Goal: Task Accomplishment & Management: Manage account settings

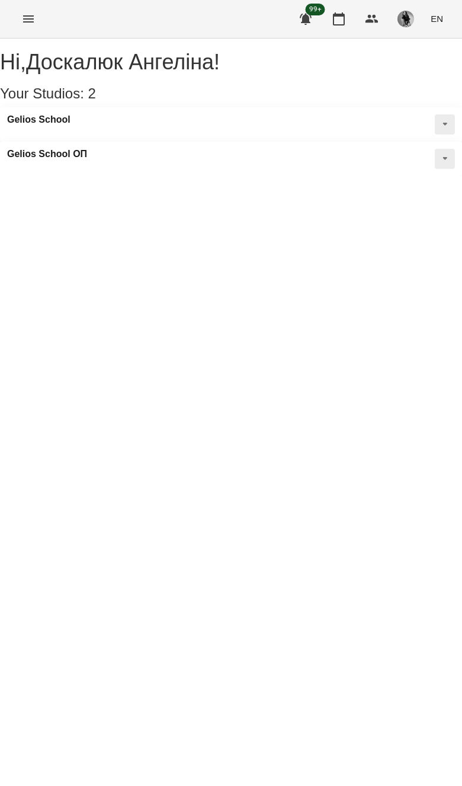
click at [27, 30] on button "Menu" at bounding box center [28, 19] width 28 height 28
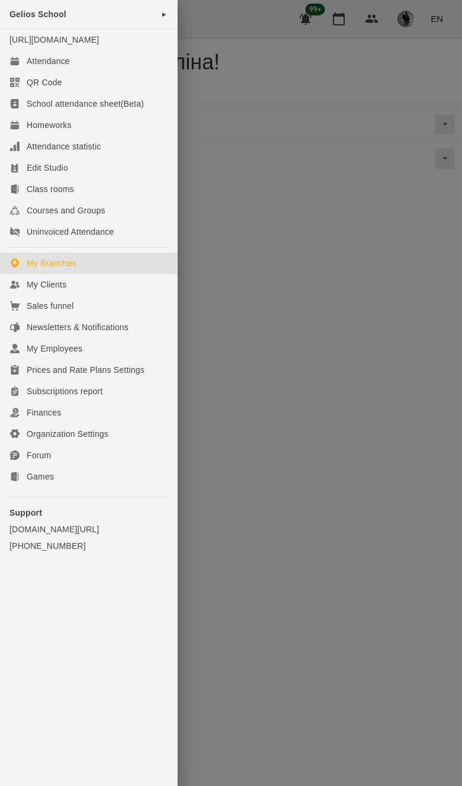
click at [147, 295] on link "My Clients" at bounding box center [88, 284] width 177 height 21
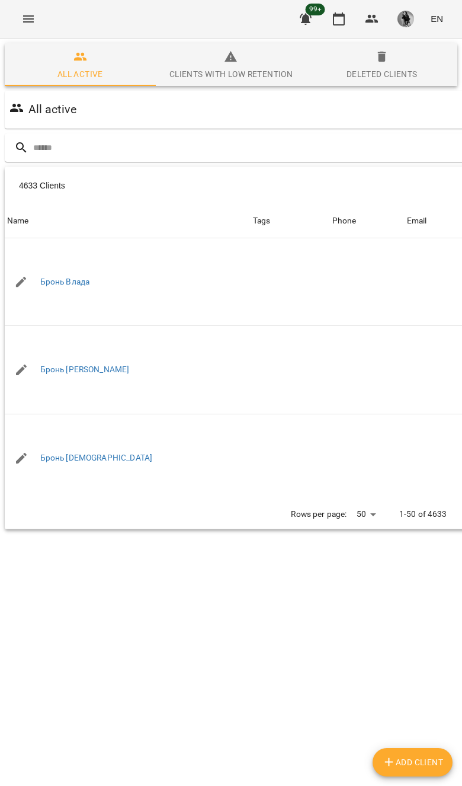
click at [289, 157] on input "text" at bounding box center [279, 148] width 492 height 20
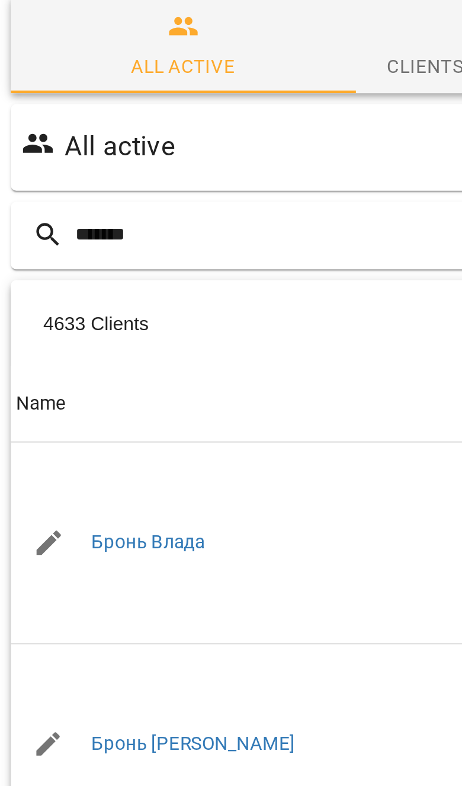
type input "*******"
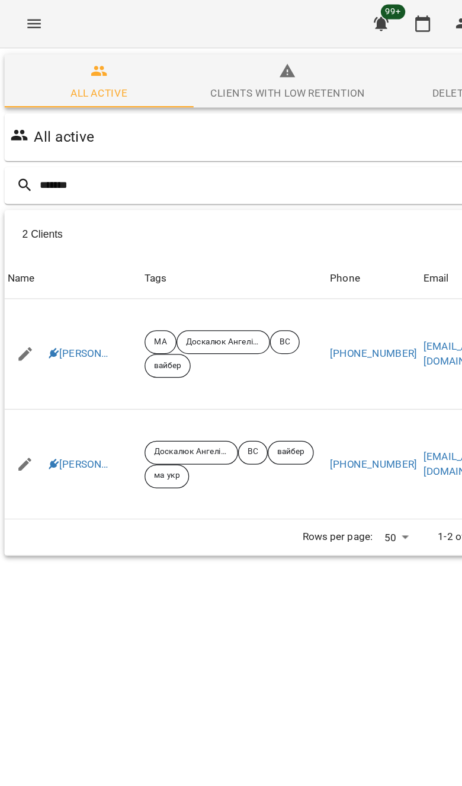
click at [73, 284] on link "[PERSON_NAME]" at bounding box center [65, 283] width 50 height 12
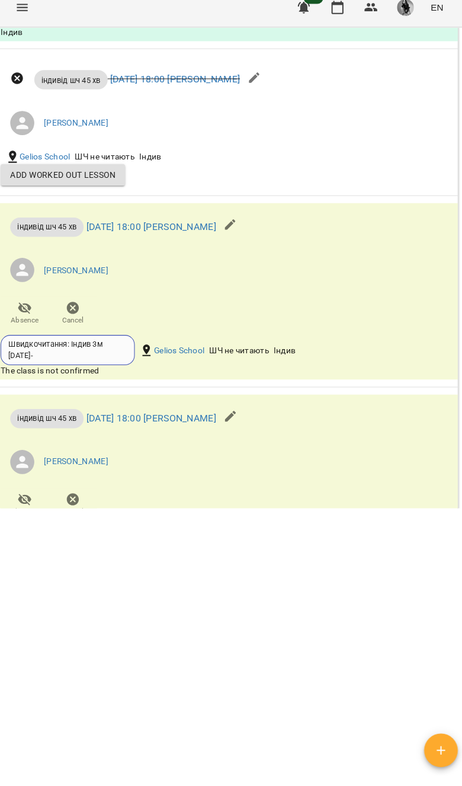
scroll to position [691, 0]
click at [83, 322] on span "Cancel" at bounding box center [78, 320] width 33 height 24
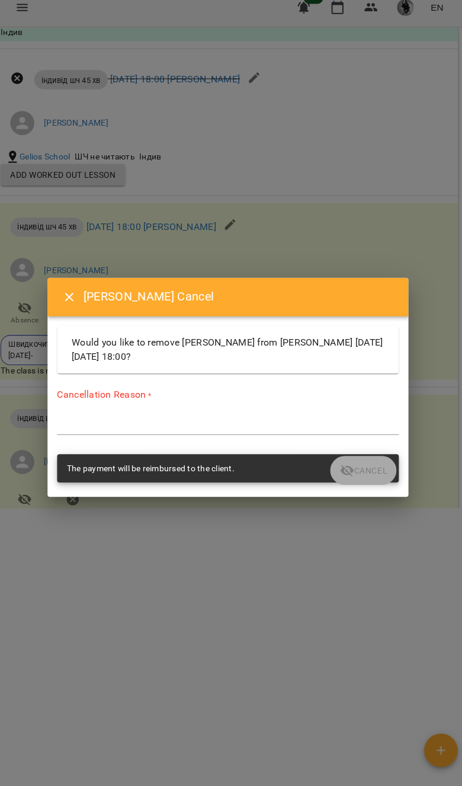
click at [197, 425] on textarea at bounding box center [231, 430] width 337 height 11
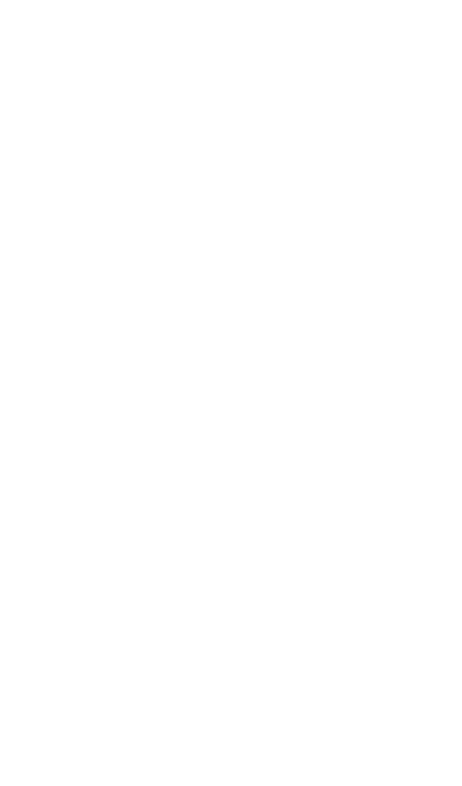
type textarea "*******"
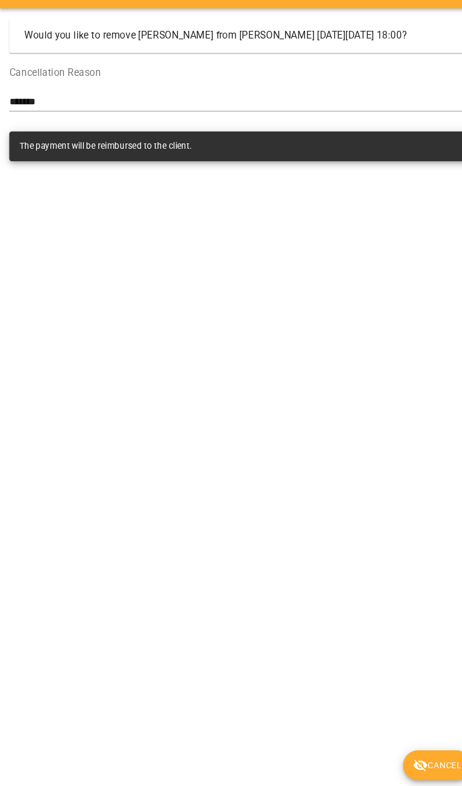
click at [417, 753] on span "Cancel" at bounding box center [418, 760] width 46 height 14
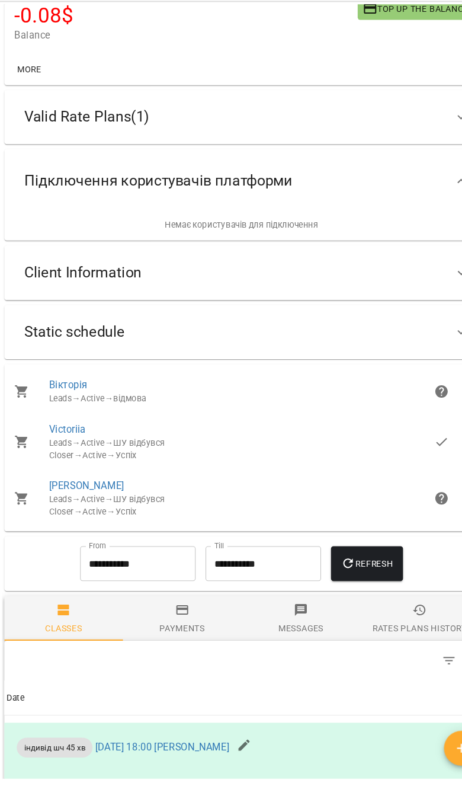
scroll to position [105, 0]
click at [387, 335] on div "Static schedule" at bounding box center [220, 353] width 412 height 37
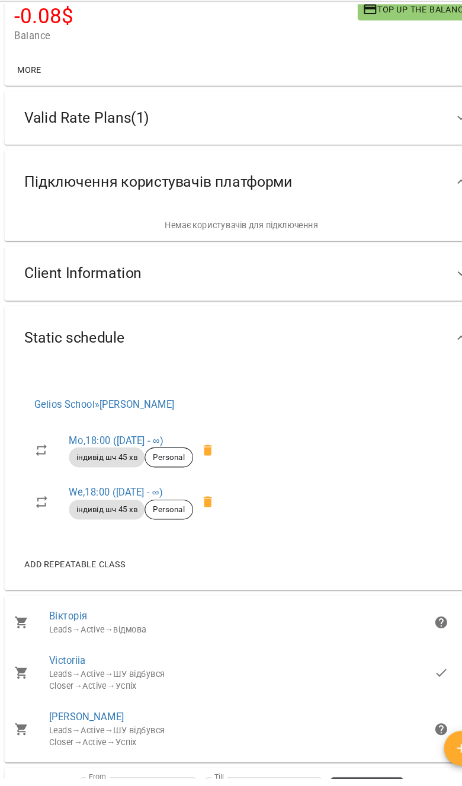
click at [402, 281] on div "Client Information" at bounding box center [231, 297] width 453 height 52
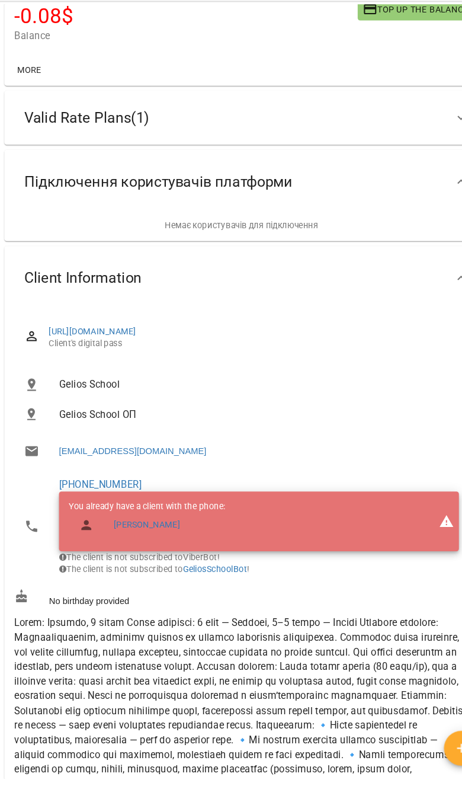
click at [172, 531] on link "[PERSON_NAME]" at bounding box center [140, 537] width 63 height 12
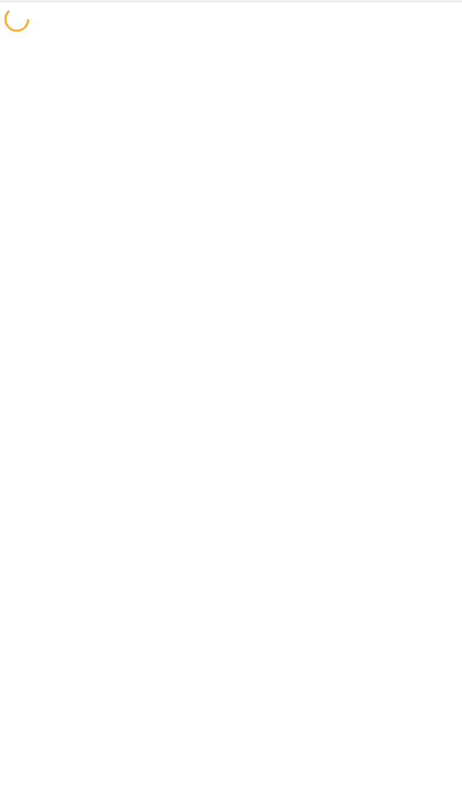
click at [186, 498] on div at bounding box center [231, 432] width 462 height 786
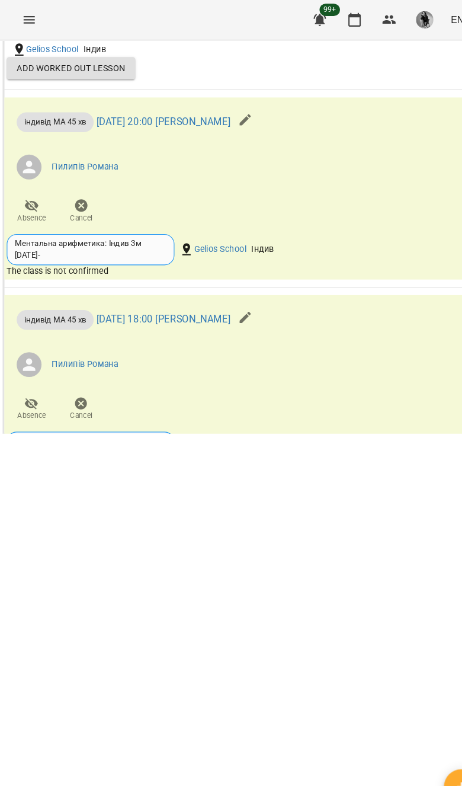
scroll to position [1715, 0]
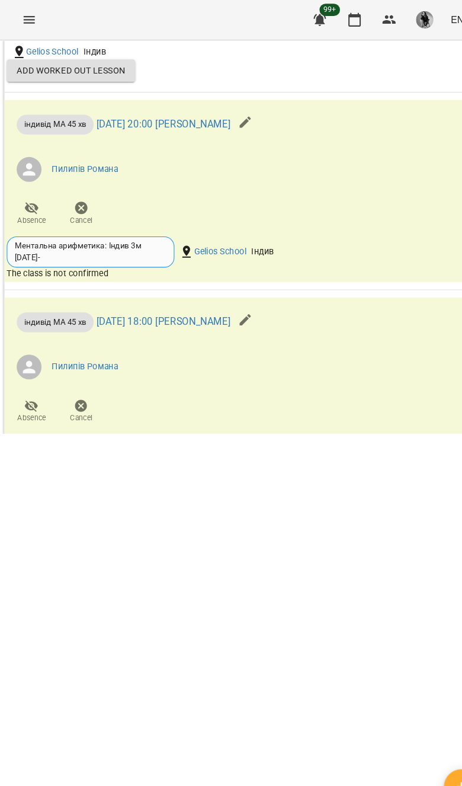
click at [85, 215] on span "Cancel" at bounding box center [78, 203] width 33 height 24
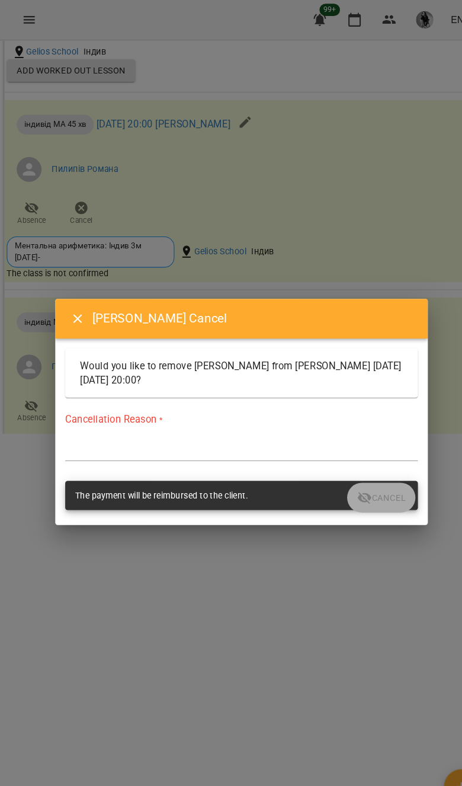
click at [322, 434] on textarea at bounding box center [231, 430] width 337 height 11
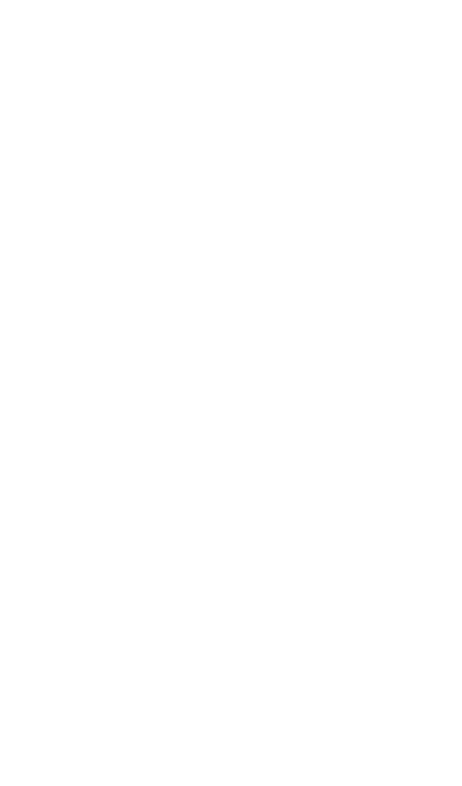
type textarea "*******"
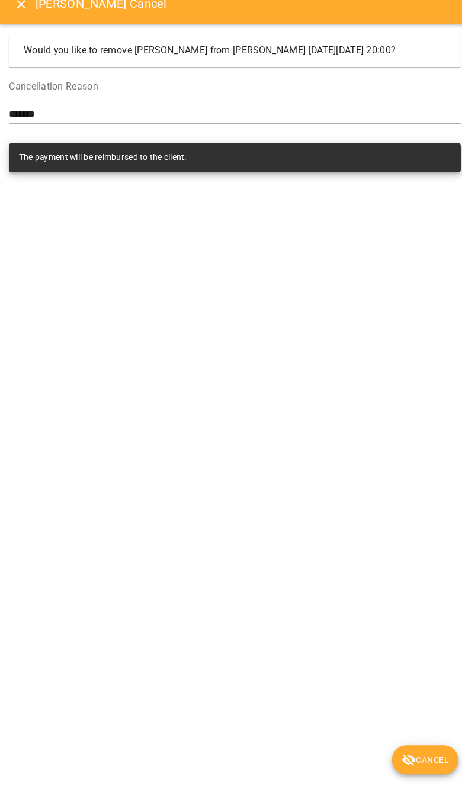
click at [437, 745] on button "Cancel" at bounding box center [417, 759] width 65 height 28
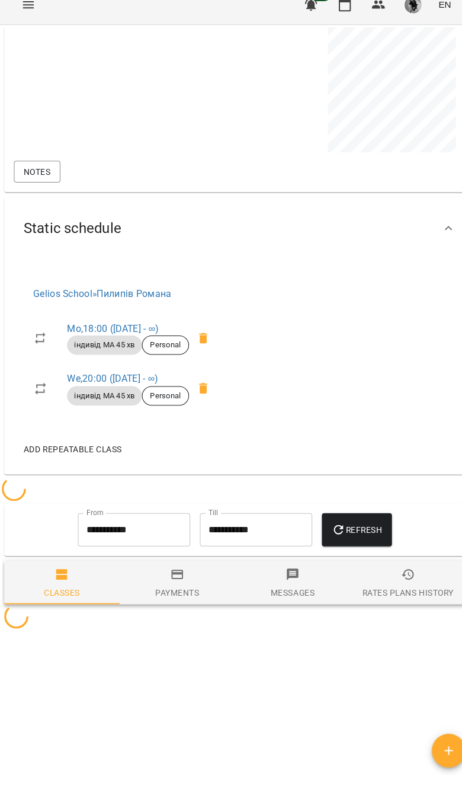
scroll to position [699, 0]
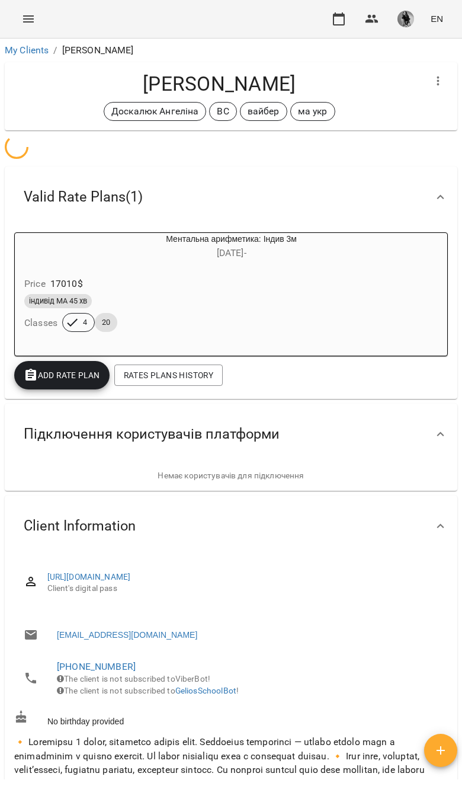
scroll to position [14, 1]
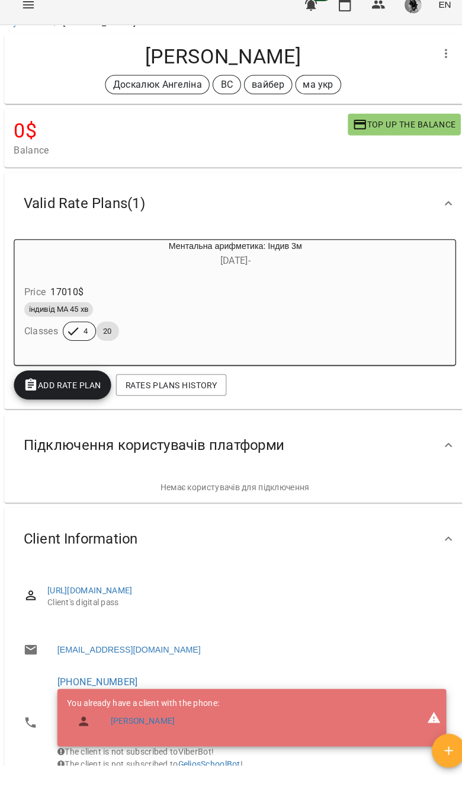
click at [34, 37] on link "My Clients" at bounding box center [27, 35] width 44 height 11
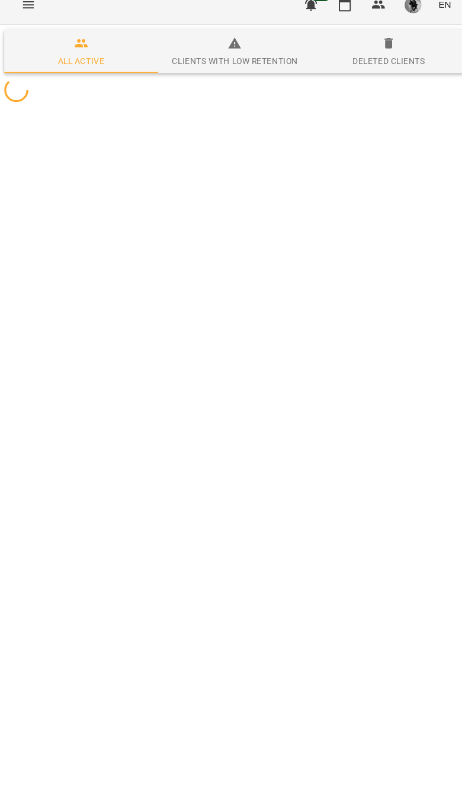
click at [377, 117] on div at bounding box center [230, 102] width 457 height 28
click at [340, 117] on div at bounding box center [230, 102] width 457 height 28
click at [332, 117] on div at bounding box center [230, 102] width 457 height 28
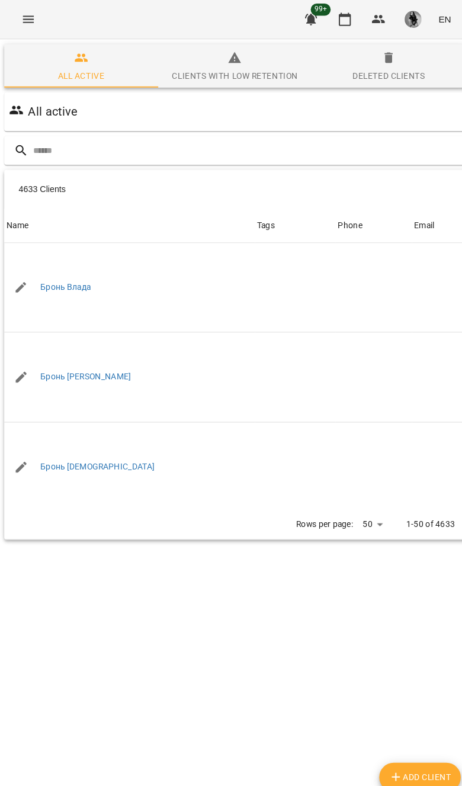
click at [356, 153] on input "text" at bounding box center [279, 148] width 492 height 20
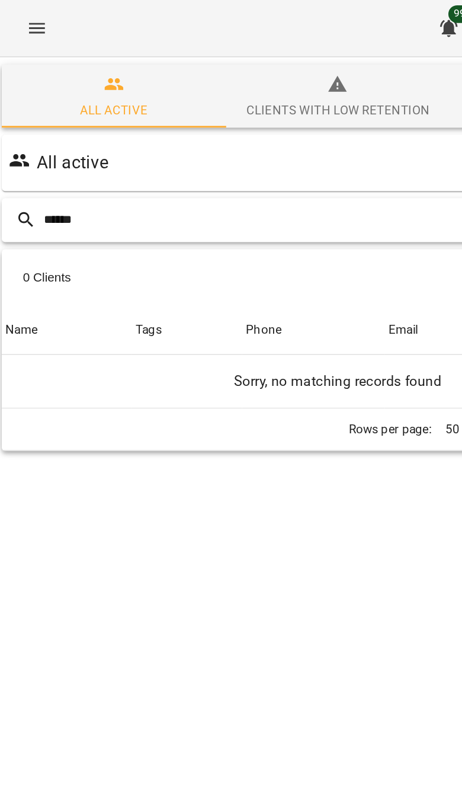
click at [258, 146] on input "******" at bounding box center [231, 148] width 397 height 20
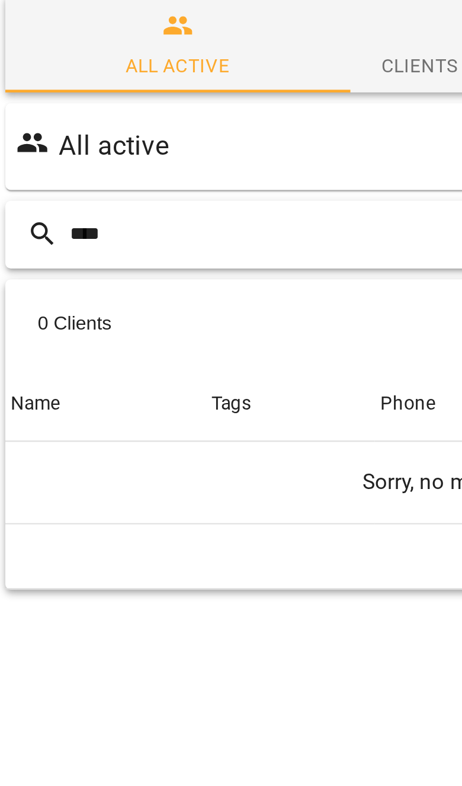
type input "****"
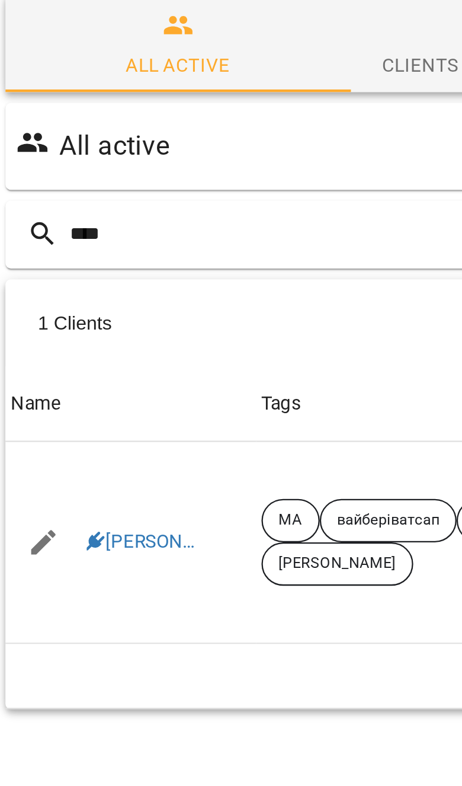
click at [72, 277] on link "Ливинюк Божена" at bounding box center [65, 283] width 50 height 12
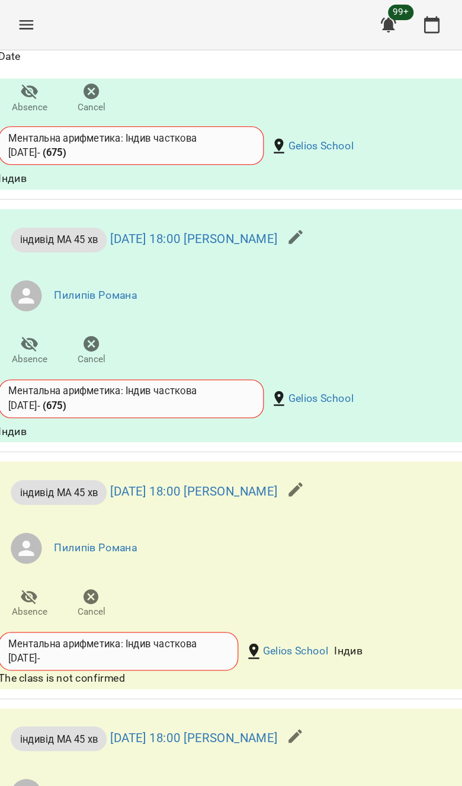
scroll to position [794, 0]
